Goal: Task Accomplishment & Management: Complete application form

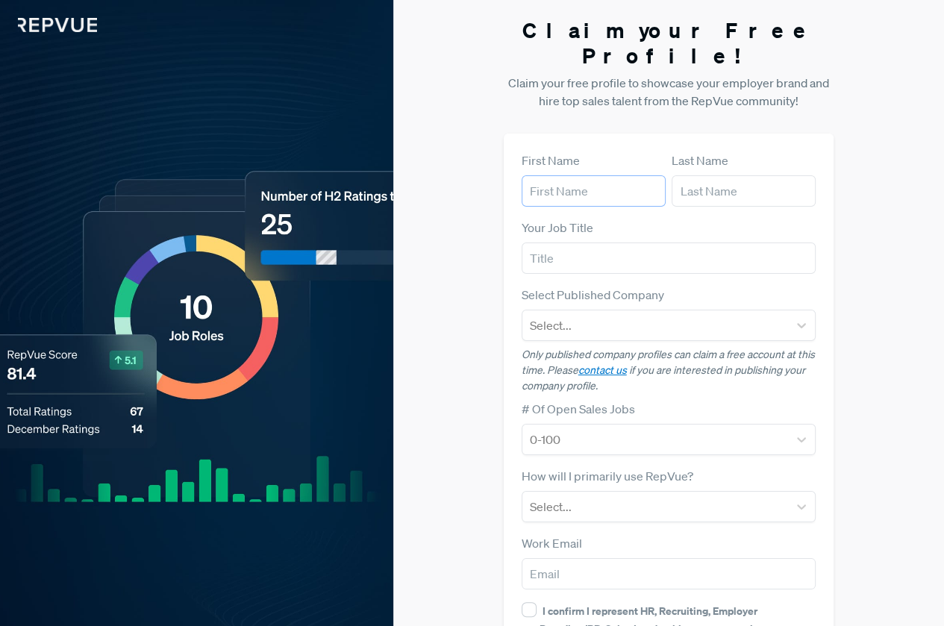
click at [591, 175] on input "text" at bounding box center [594, 190] width 144 height 31
type input "Oisín"
click at [707, 175] on input "text" at bounding box center [744, 190] width 144 height 31
type input "[PERSON_NAME]"
click at [626, 243] on input "text" at bounding box center [669, 258] width 295 height 31
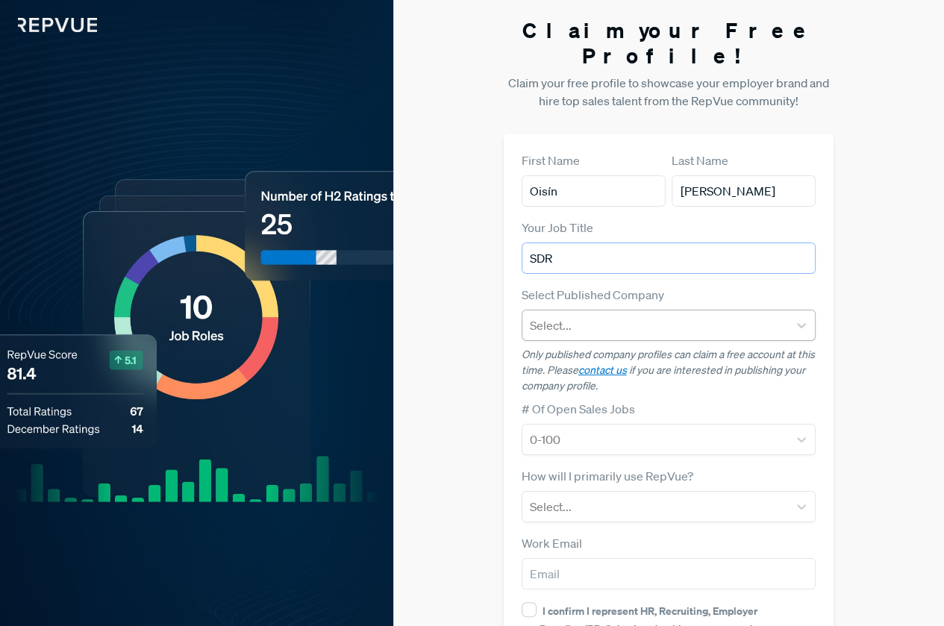
type input "SDR"
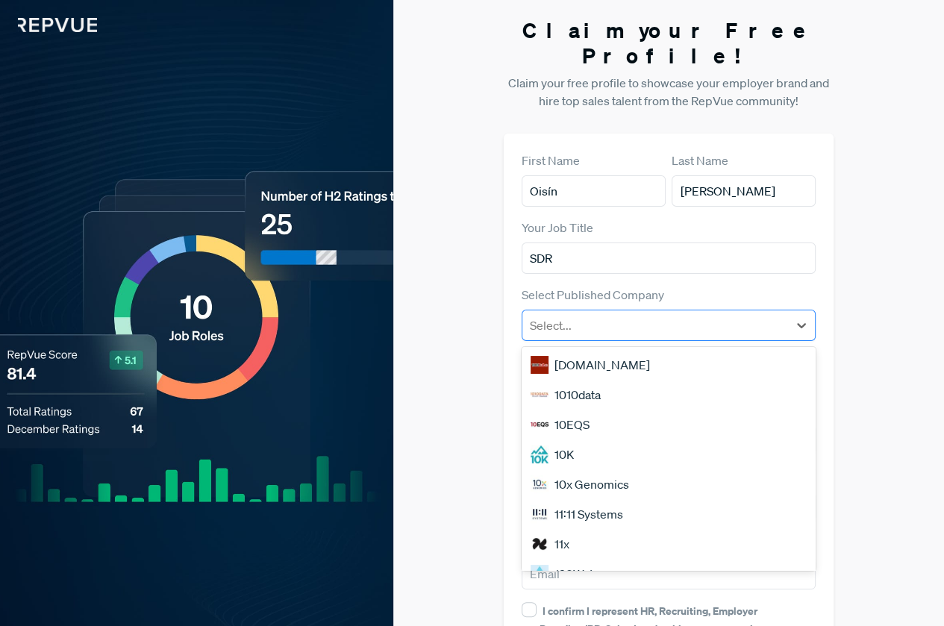
click at [651, 312] on div "Select..." at bounding box center [655, 325] width 266 height 27
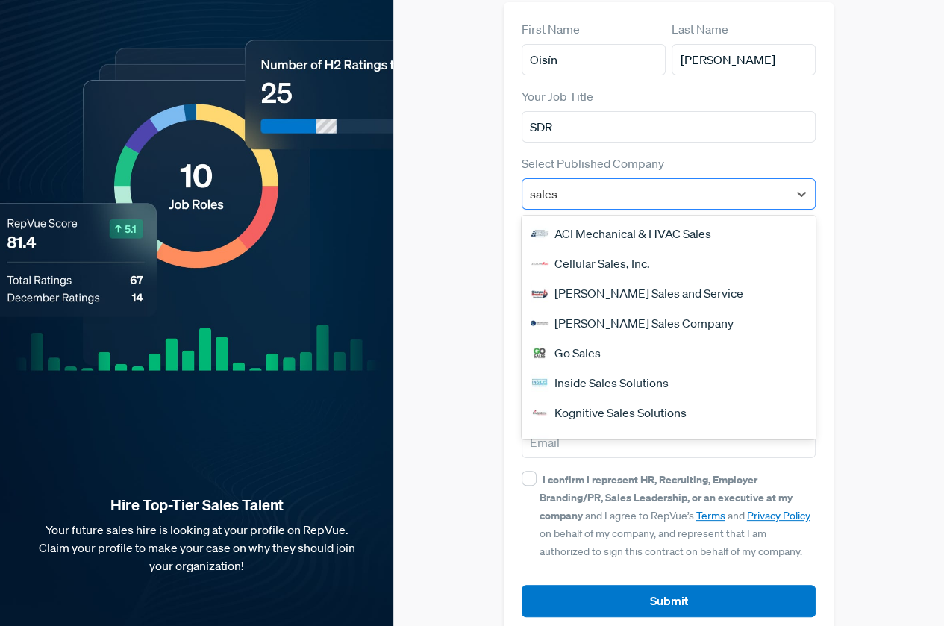
type input "salesf"
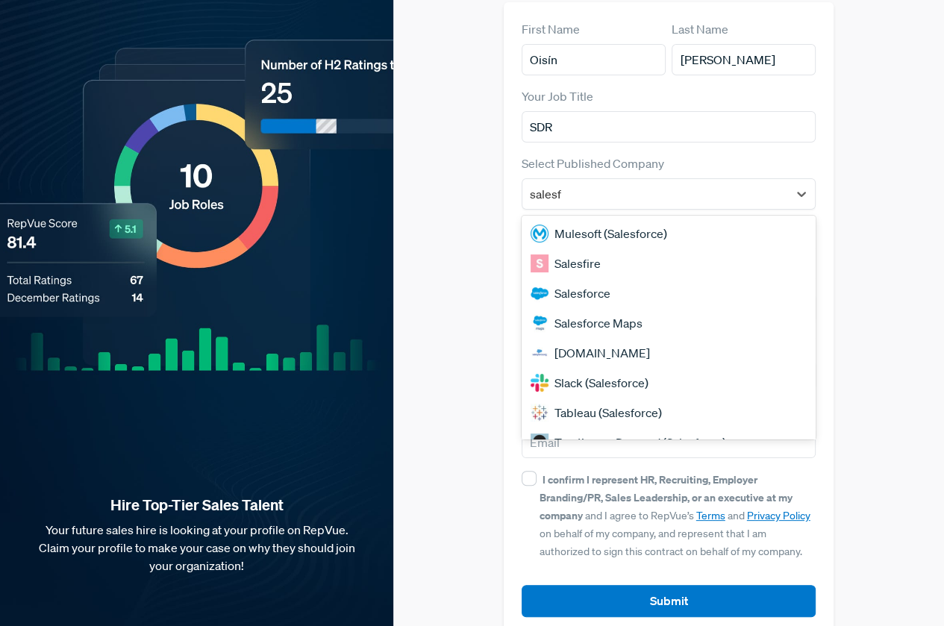
click at [651, 278] on div "Salesforce" at bounding box center [669, 293] width 295 height 30
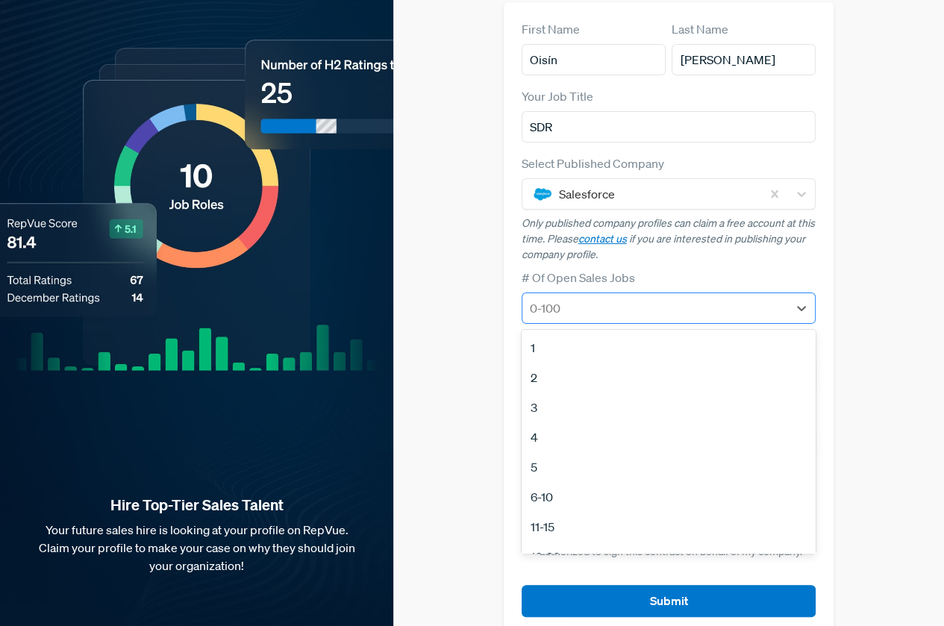
click at [619, 298] on div at bounding box center [655, 308] width 251 height 21
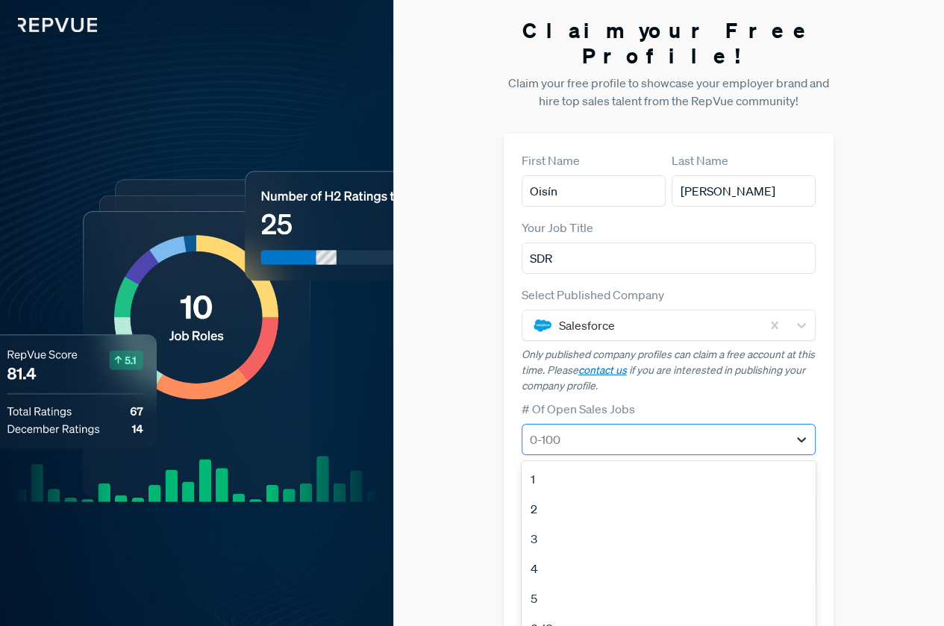
click at [795, 426] on div at bounding box center [801, 439] width 27 height 27
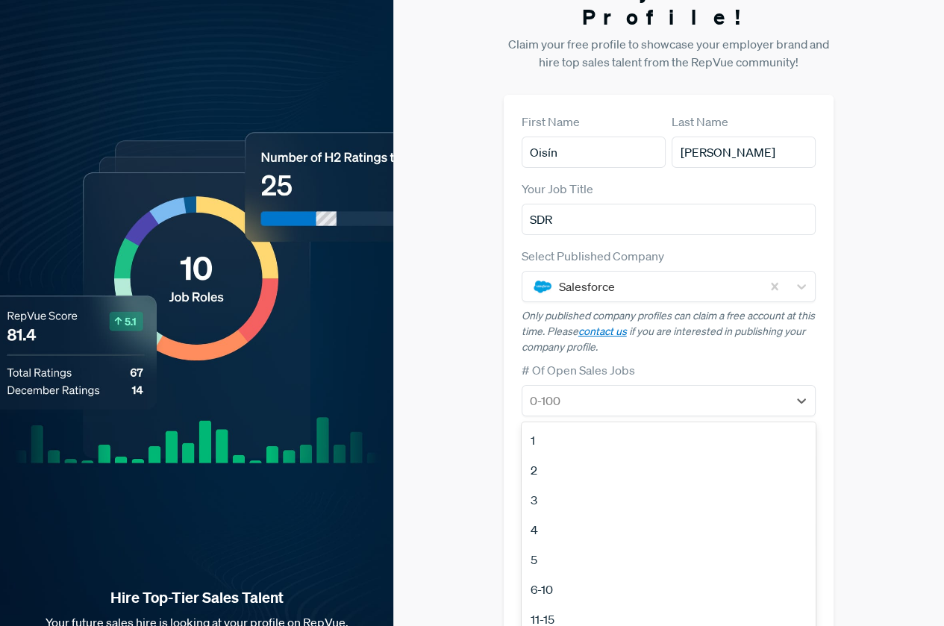
click at [578, 361] on label "# Of Open Sales Jobs" at bounding box center [578, 370] width 113 height 18
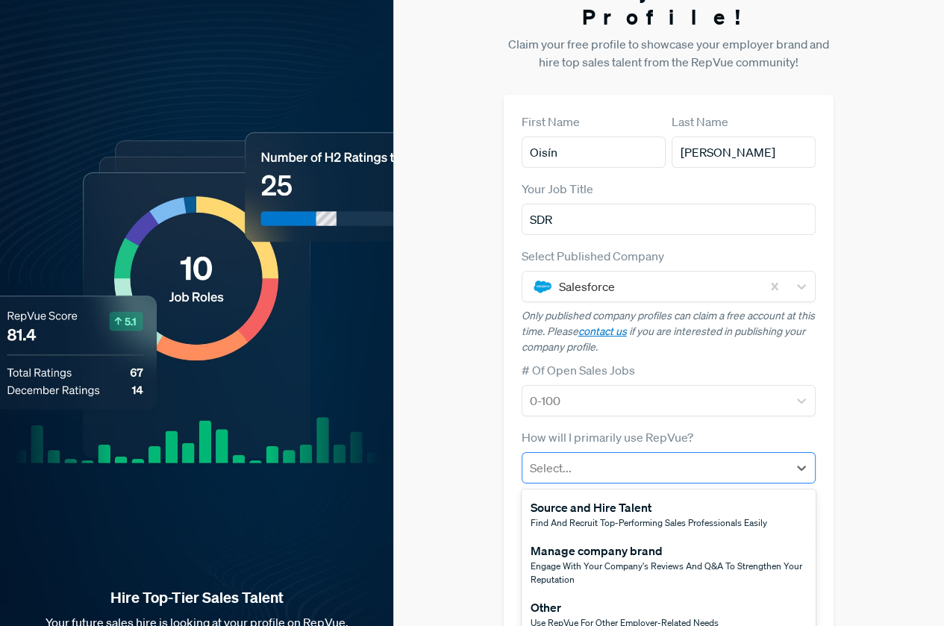
click at [572, 457] on div at bounding box center [655, 467] width 251 height 21
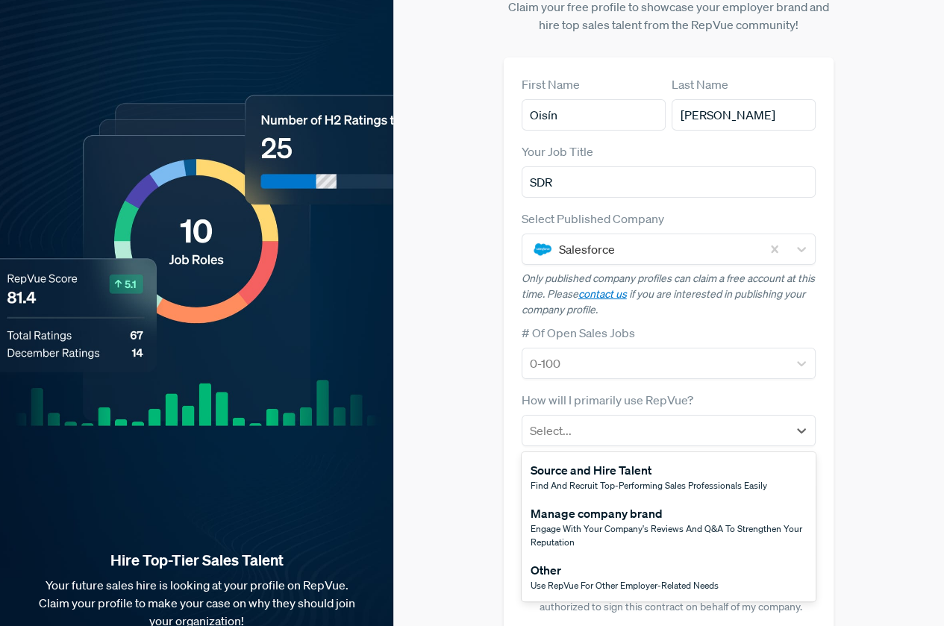
scroll to position [113, 0]
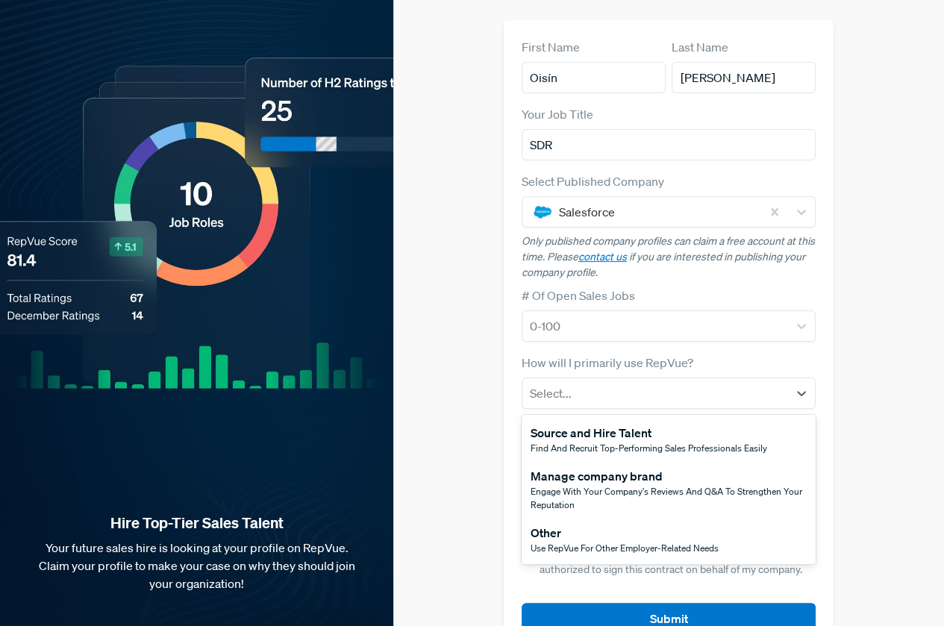
click at [552, 524] on div "Other" at bounding box center [625, 533] width 188 height 18
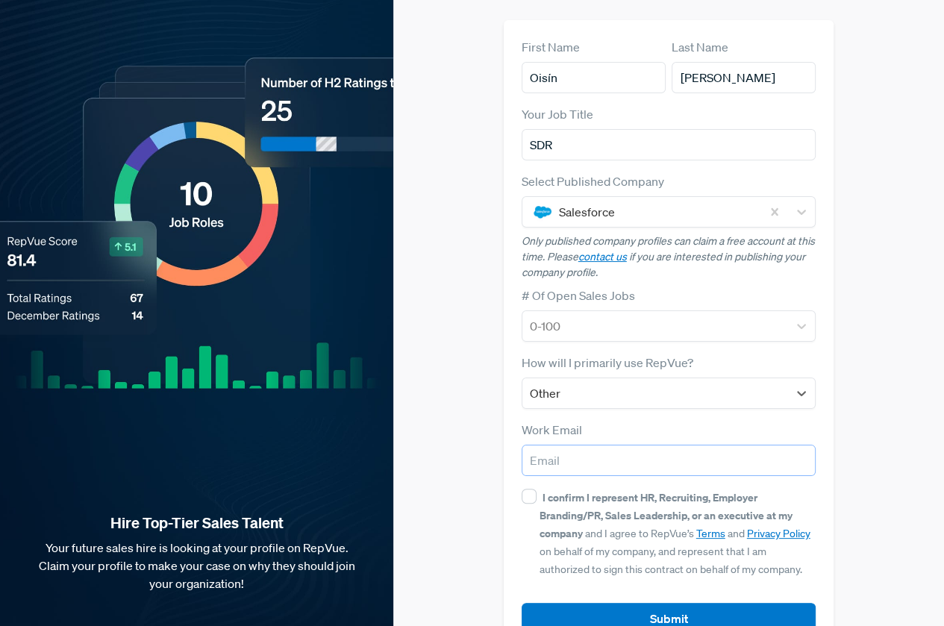
click at [560, 445] on input "email" at bounding box center [669, 460] width 295 height 31
type input "[EMAIL_ADDRESS][DOMAIN_NAME]"
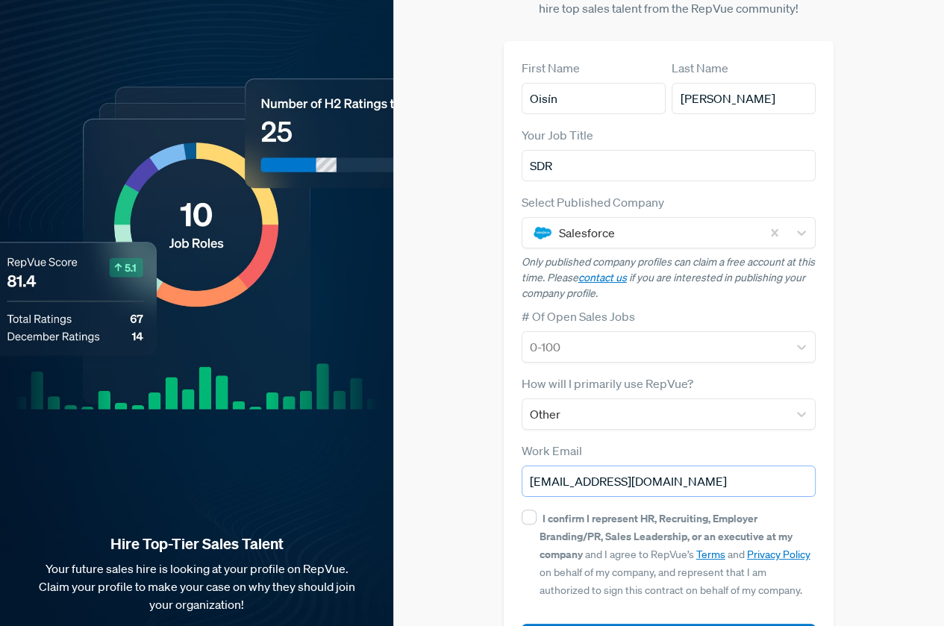
scroll to position [131, 0]
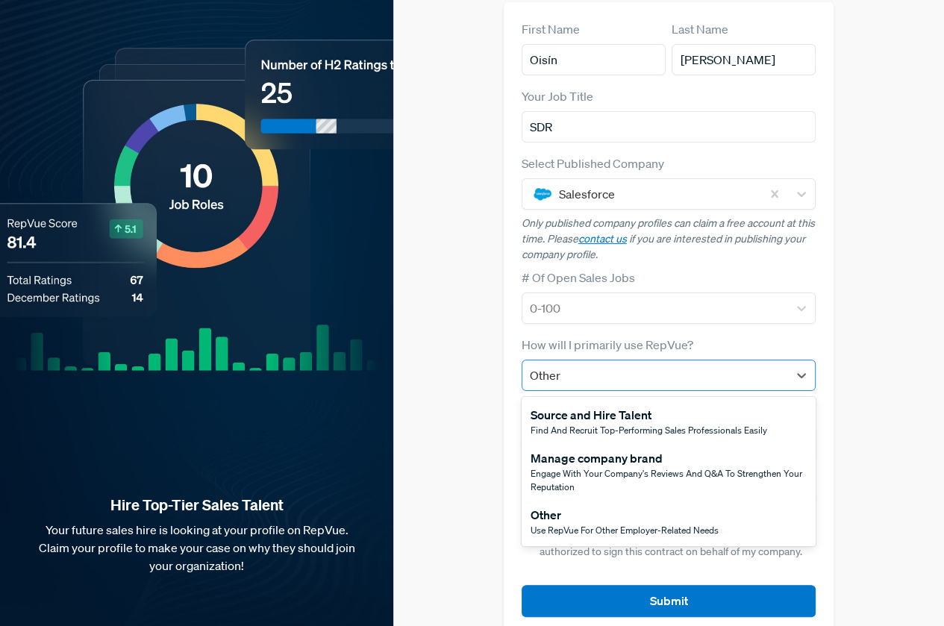
click at [600, 362] on div "Other" at bounding box center [655, 375] width 266 height 27
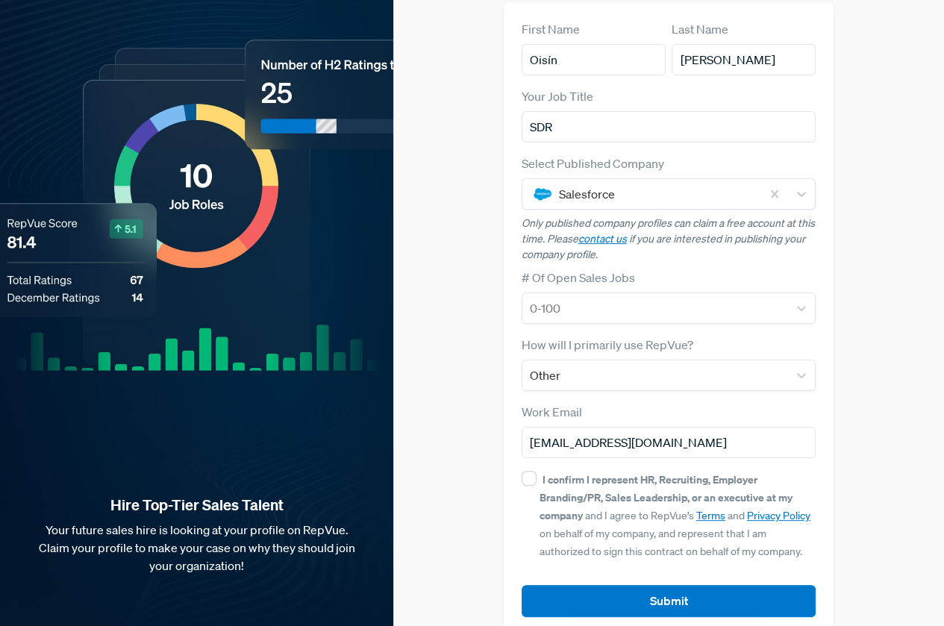
click at [466, 352] on div "Claim your Free Profile! Claim your free profile to showcase your employer bran…" at bounding box center [668, 261] width 551 height 784
click at [530, 471] on input "I confirm I represent HR, Recruiting, Employer Branding/PR, Sales Leadership, o…" at bounding box center [529, 478] width 15 height 15
click at [526, 471] on input "I confirm I represent HR, Recruiting, Employer Branding/PR, Sales Leadership, o…" at bounding box center [529, 478] width 15 height 15
checkbox input "false"
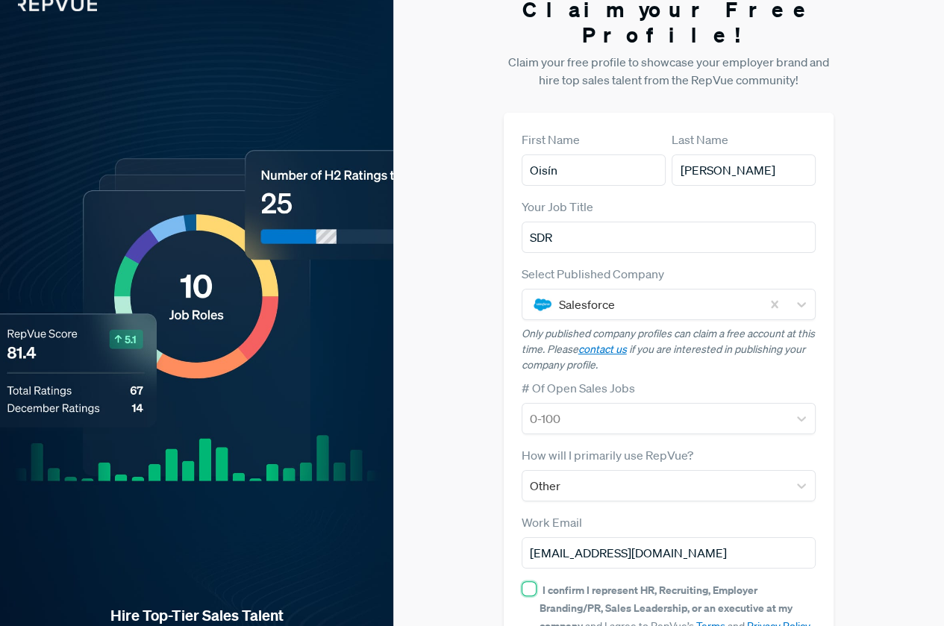
scroll to position [0, 0]
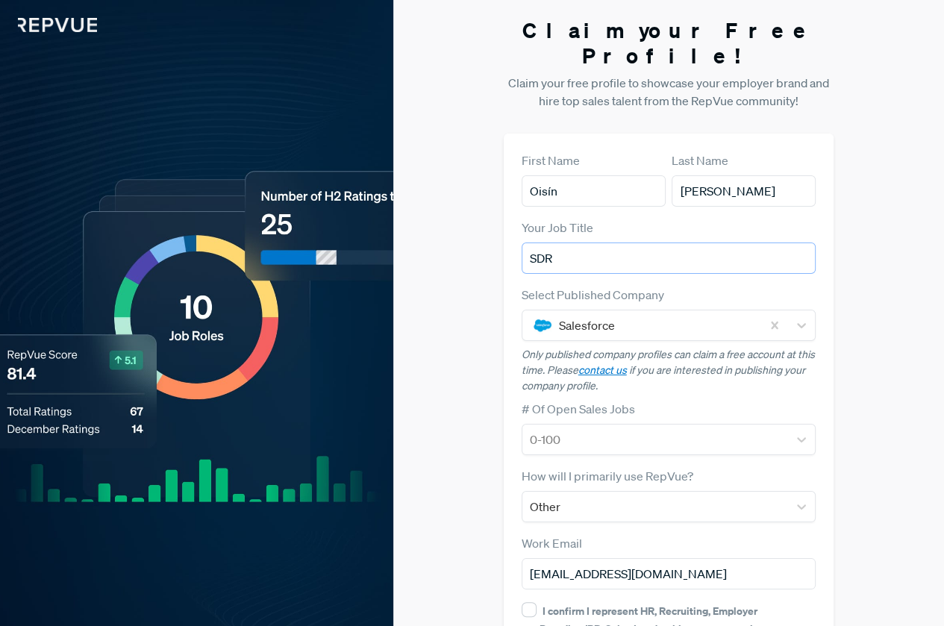
drag, startPoint x: 626, startPoint y: 233, endPoint x: 506, endPoint y: 230, distance: 120.2
click at [506, 230] on div "First Name Oisín Last Name [PERSON_NAME] Your Job Title SDR Select Published Co…" at bounding box center [669, 450] width 331 height 633
type input "-"
click at [454, 269] on div "Claim your Free Profile! Claim your free profile to showcase your employer bran…" at bounding box center [668, 392] width 551 height 784
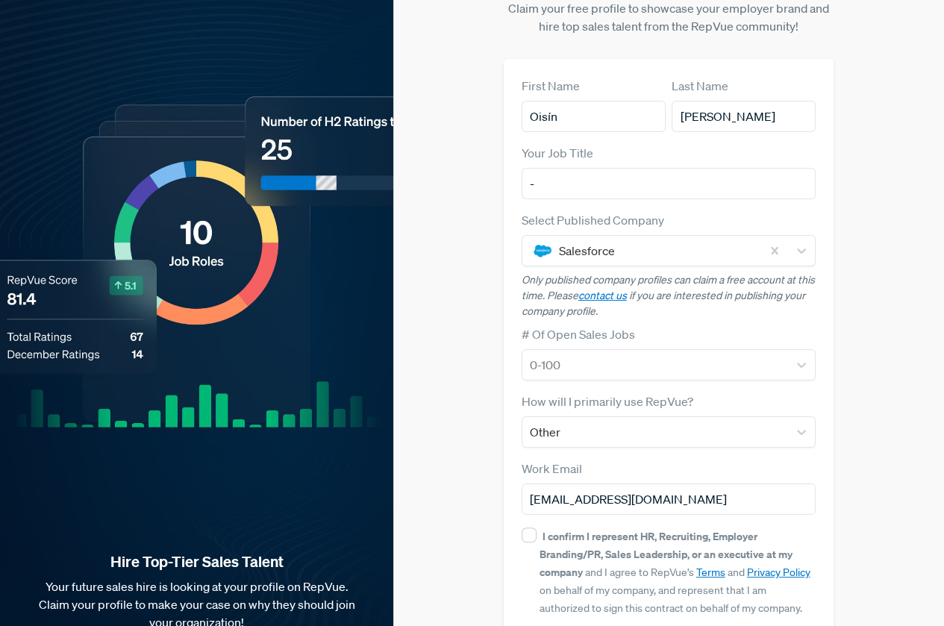
scroll to position [131, 0]
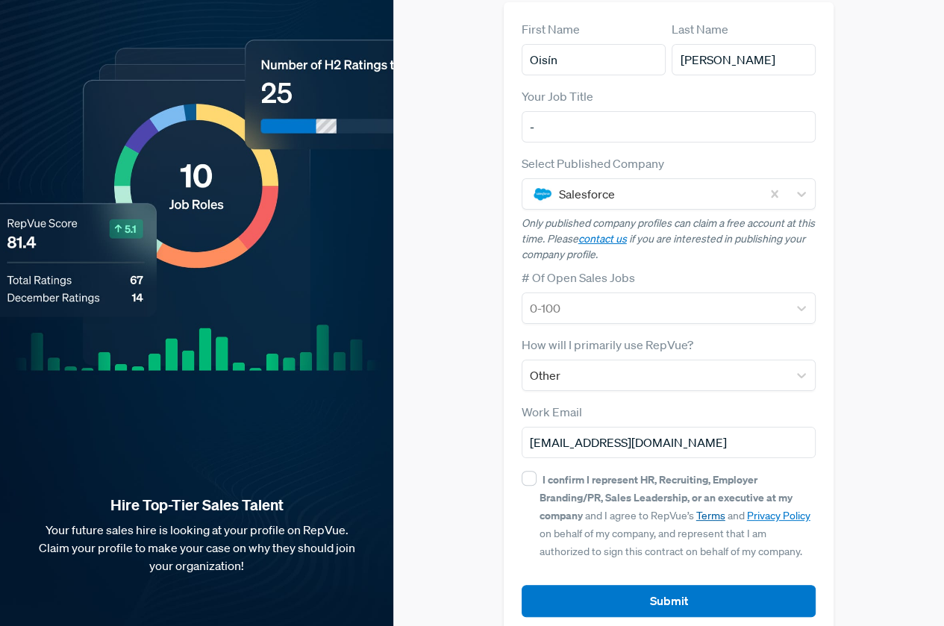
click at [716, 509] on link "Terms" at bounding box center [710, 515] width 29 height 13
